Goal: Task Accomplishment & Management: Use online tool/utility

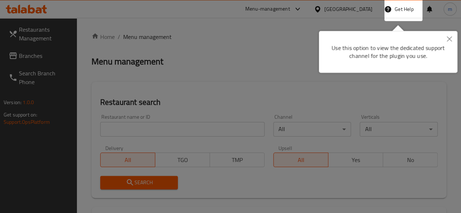
click at [186, 54] on div at bounding box center [230, 106] width 461 height 213
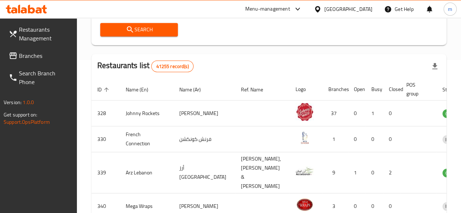
scroll to position [153, 0]
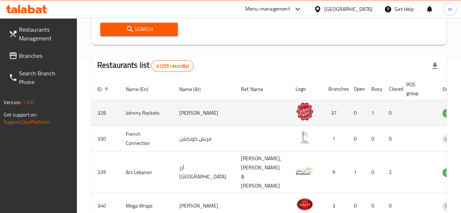
click at [400, 109] on td "enhanced table" at bounding box center [418, 113] width 36 height 26
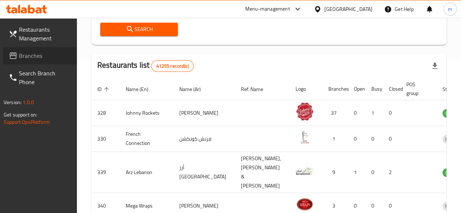
click at [8, 59] on link "Branches" at bounding box center [40, 55] width 74 height 17
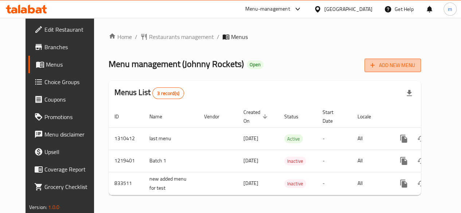
click at [415, 63] on span "Add New Menu" at bounding box center [392, 65] width 45 height 9
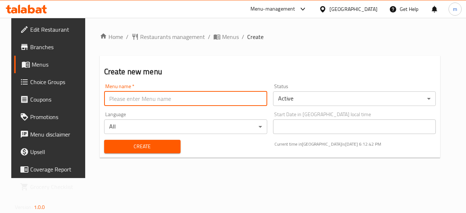
click at [247, 102] on input "text" at bounding box center [185, 98] width 163 height 15
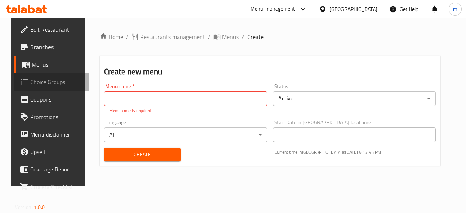
click at [44, 73] on link "Choice Groups" at bounding box center [51, 81] width 75 height 17
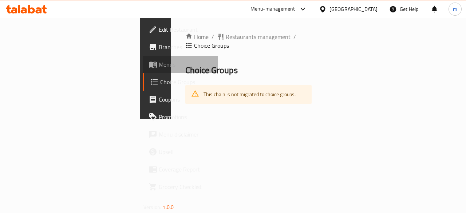
click at [159, 61] on span "Menus" at bounding box center [185, 64] width 53 height 9
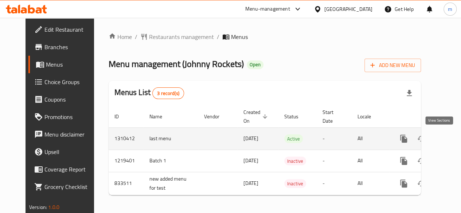
click at [447, 134] on link "enhanced table" at bounding box center [455, 138] width 17 height 17
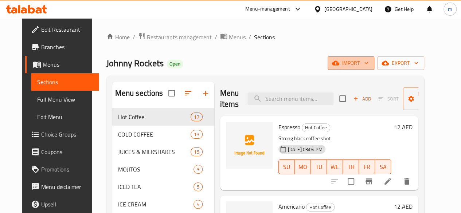
click at [367, 63] on span "import" at bounding box center [350, 63] width 35 height 9
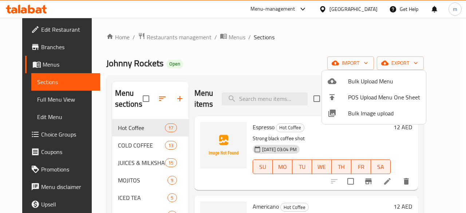
click at [33, 103] on div at bounding box center [233, 106] width 466 height 213
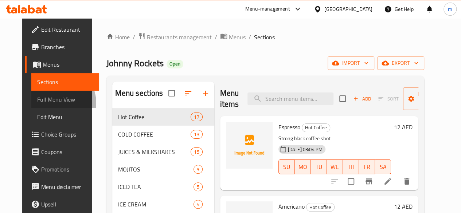
click at [37, 103] on span "Full Menu View" at bounding box center [65, 99] width 56 height 9
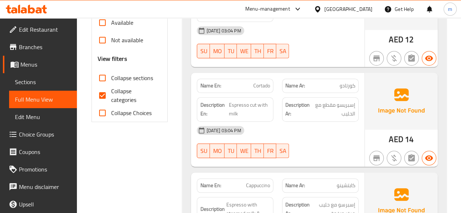
scroll to position [271, 0]
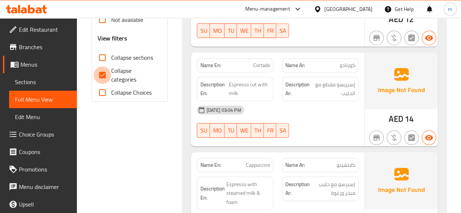
click at [105, 75] on input "Collapse categories" at bounding box center [102, 74] width 17 height 17
checkbox input "false"
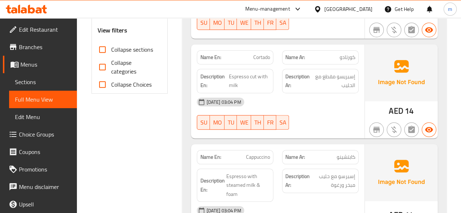
scroll to position [248, 0]
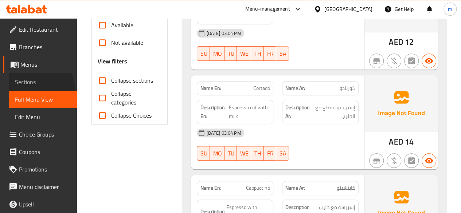
click at [28, 89] on link "Sections" at bounding box center [43, 81] width 68 height 17
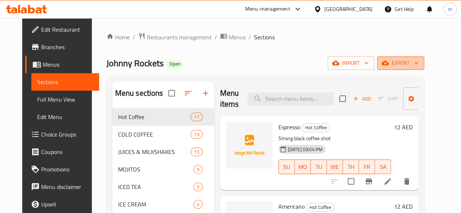
click at [418, 59] on span "export" at bounding box center [400, 63] width 35 height 9
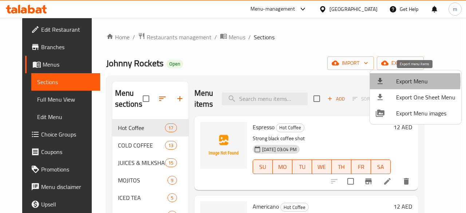
click at [385, 82] on div at bounding box center [386, 81] width 20 height 9
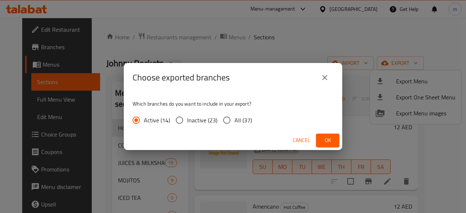
click at [228, 118] on input "All (37)" at bounding box center [226, 120] width 15 height 15
radio input "true"
click at [228, 118] on input "All (37)" at bounding box center [226, 120] width 15 height 15
click at [328, 85] on button "close" at bounding box center [324, 77] width 17 height 17
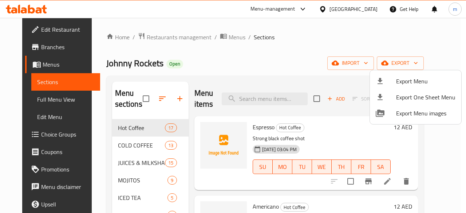
click at [328, 85] on div at bounding box center [233, 106] width 466 height 213
